Goal: Task Accomplishment & Management: Complete application form

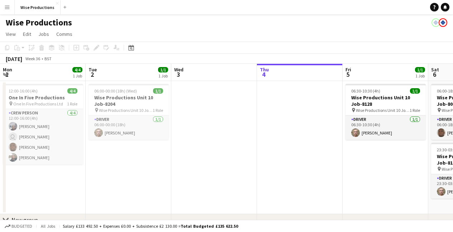
scroll to position [0, 171]
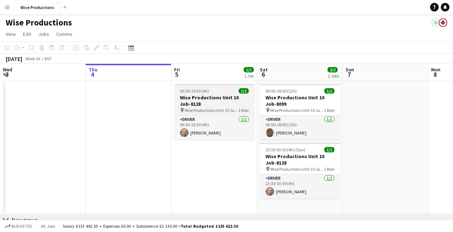
click at [212, 103] on h3 "Wise Productions Unit 10 Job-8128" at bounding box center [214, 100] width 80 height 13
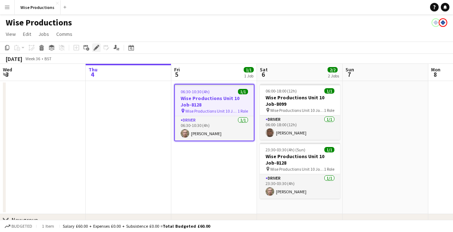
click at [96, 49] on icon at bounding box center [96, 48] width 4 height 4
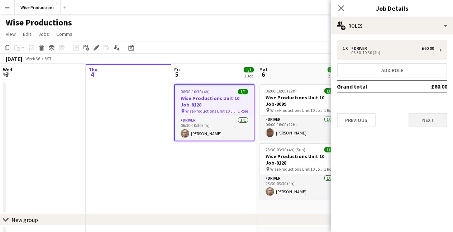
click at [428, 122] on button "Next" at bounding box center [428, 120] width 39 height 14
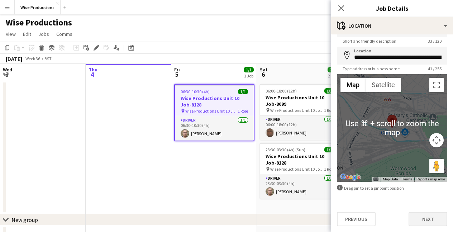
scroll to position [21, 0]
click at [427, 217] on button "Next" at bounding box center [428, 219] width 39 height 14
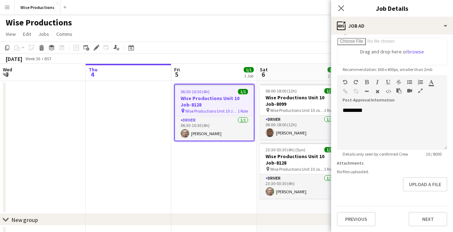
scroll to position [123, 0]
click at [389, 116] on div "*********" at bounding box center [392, 128] width 110 height 43
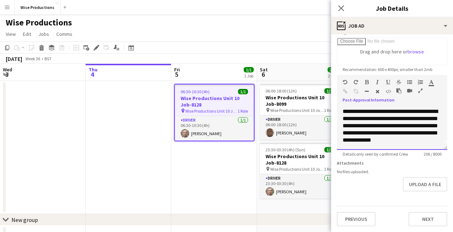
scroll to position [6, 0]
click at [343, 8] on icon "Close pop-in" at bounding box center [341, 8] width 7 height 7
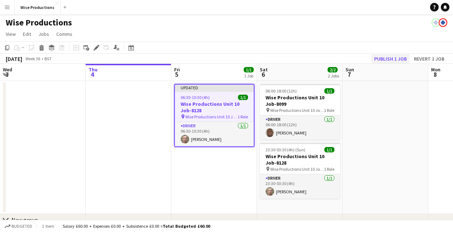
click at [387, 57] on button "Publish 1 job" at bounding box center [391, 58] width 38 height 9
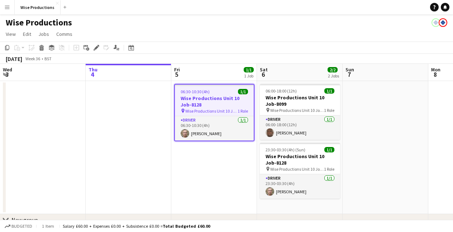
click at [212, 101] on h3 "Wise Productions Unit 10 Job-8128" at bounding box center [214, 101] width 79 height 13
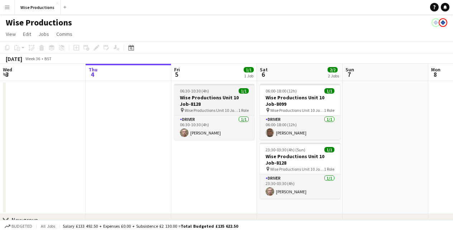
click at [212, 101] on h3 "Wise Productions Unit 10 Job-8128" at bounding box center [214, 100] width 80 height 13
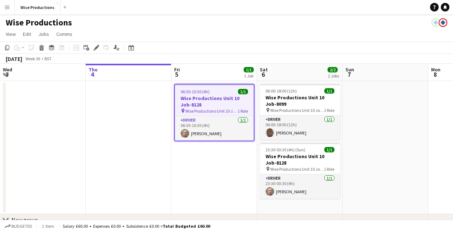
scroll to position [0, 0]
click at [96, 48] on icon at bounding box center [96, 48] width 4 height 4
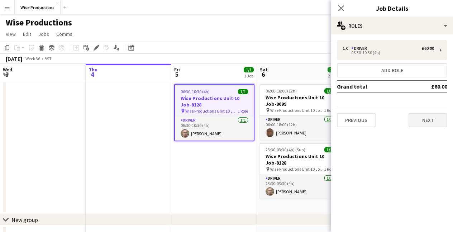
click at [426, 123] on button "Next" at bounding box center [428, 120] width 39 height 14
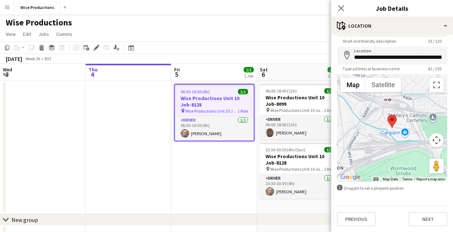
scroll to position [21, 0]
click at [428, 219] on button "Next" at bounding box center [428, 219] width 39 height 14
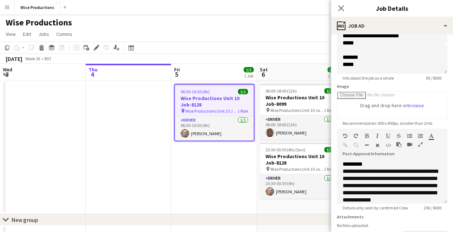
scroll to position [26, 0]
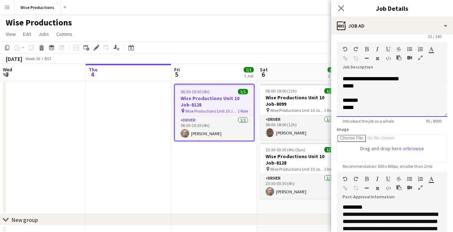
click at [372, 108] on div "*****" at bounding box center [392, 107] width 99 height 7
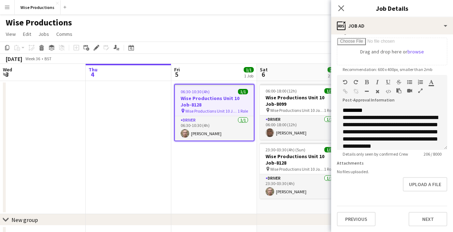
scroll to position [123, 0]
click at [429, 219] on button "Next" at bounding box center [428, 219] width 39 height 14
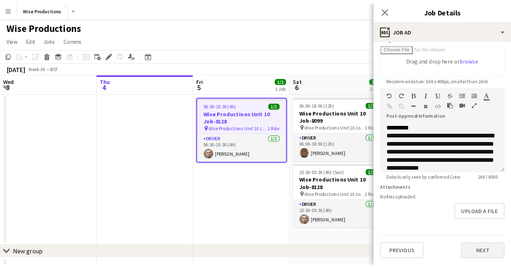
scroll to position [0, 0]
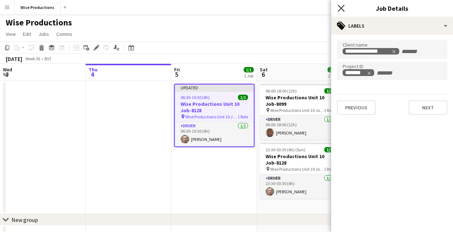
click at [342, 8] on icon "Close pop-in" at bounding box center [341, 8] width 7 height 7
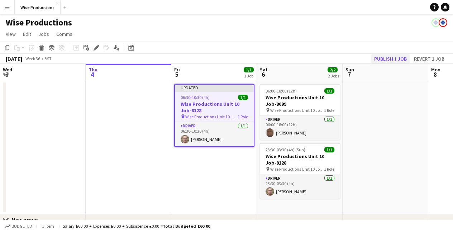
click at [381, 58] on button "Publish 1 job" at bounding box center [391, 58] width 38 height 9
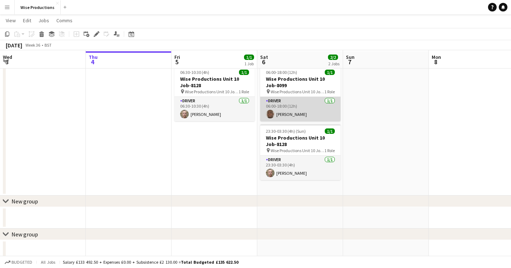
scroll to position [15, 0]
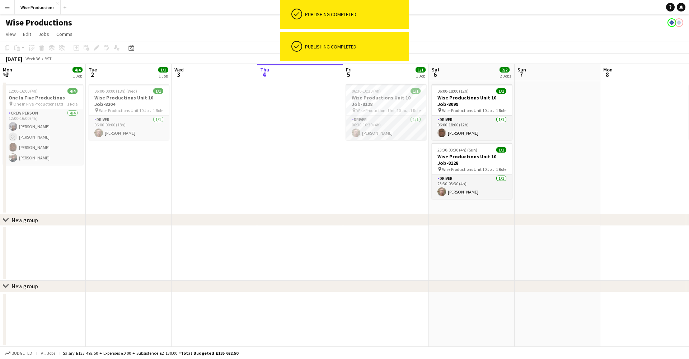
scroll to position [0, 172]
